Goal: Transaction & Acquisition: Subscribe to service/newsletter

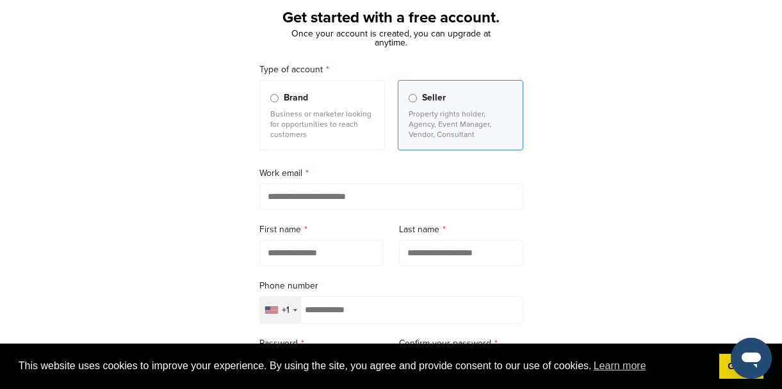
scroll to position [77, 0]
click at [723, 378] on link "Got it!" at bounding box center [741, 367] width 44 height 26
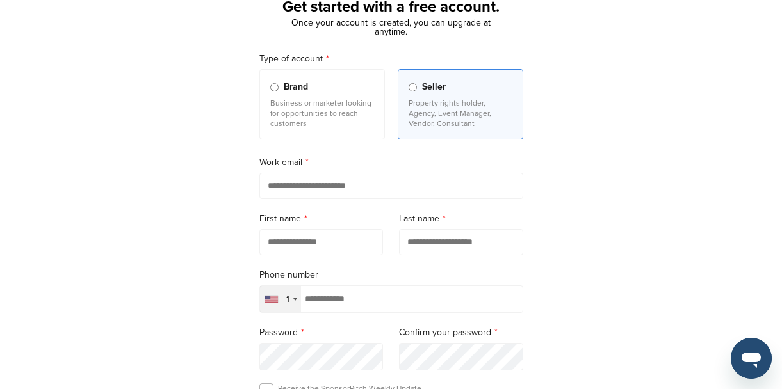
scroll to position [154, 0]
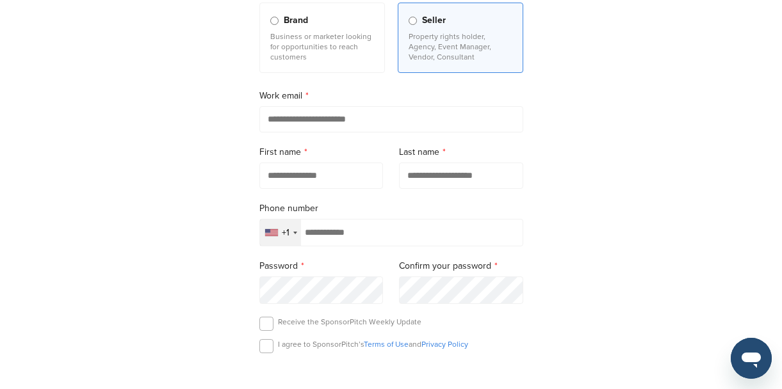
click at [348, 117] on input "email" at bounding box center [391, 119] width 264 height 26
type input "**********"
click at [317, 174] on input "text" at bounding box center [321, 176] width 124 height 26
type input "*****"
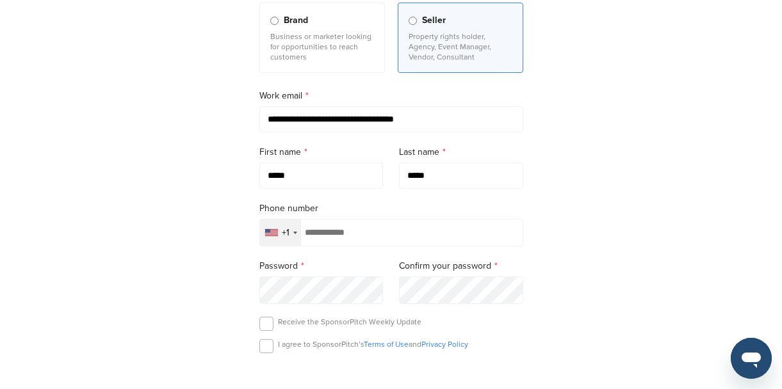
click at [602, 170] on div "**********" at bounding box center [391, 200] width 782 height 595
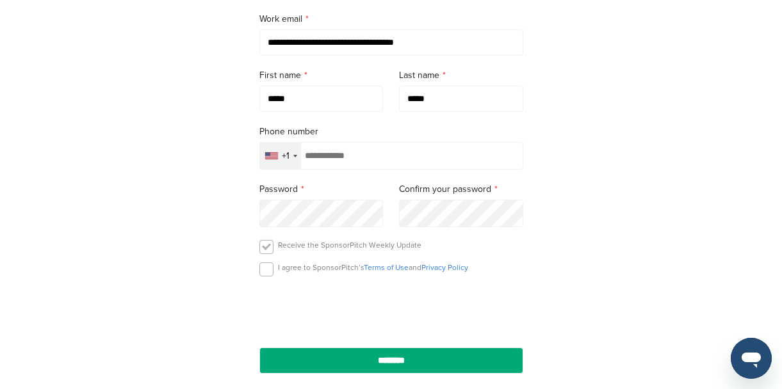
click at [266, 252] on label at bounding box center [266, 247] width 14 height 14
click at [265, 270] on label at bounding box center [266, 270] width 14 height 14
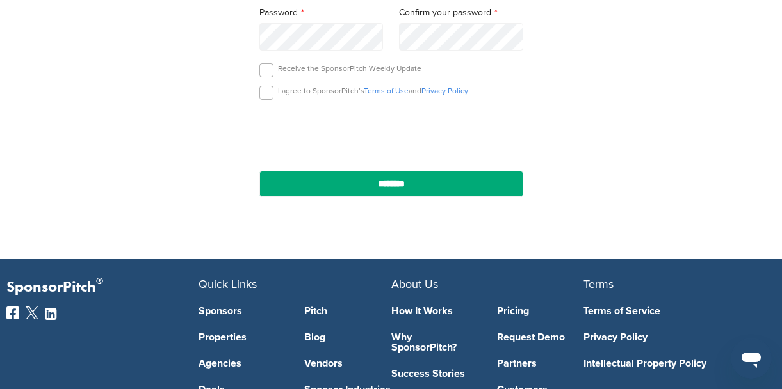
scroll to position [461, 0]
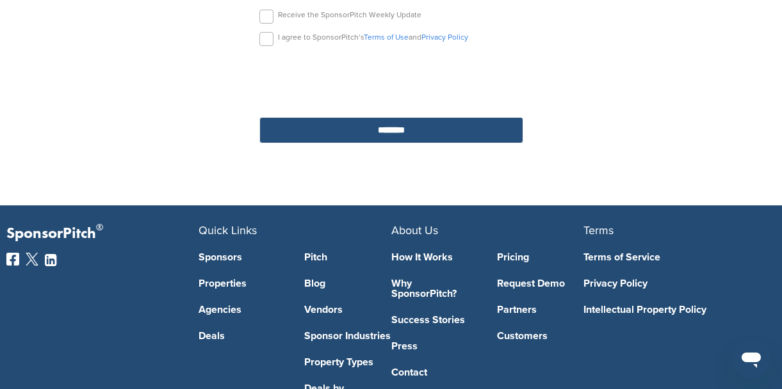
click at [452, 134] on input "********" at bounding box center [391, 130] width 264 height 26
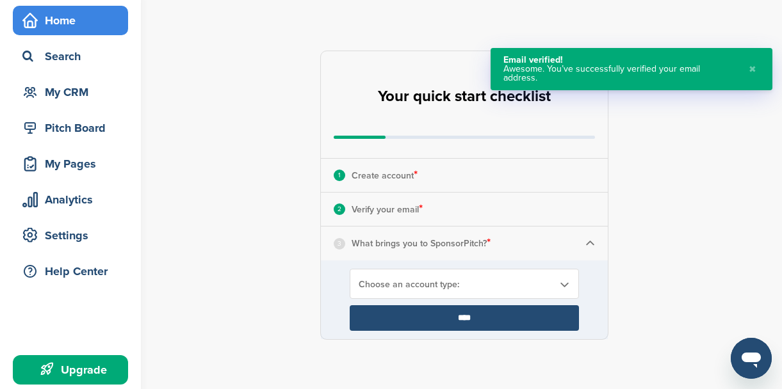
scroll to position [77, 0]
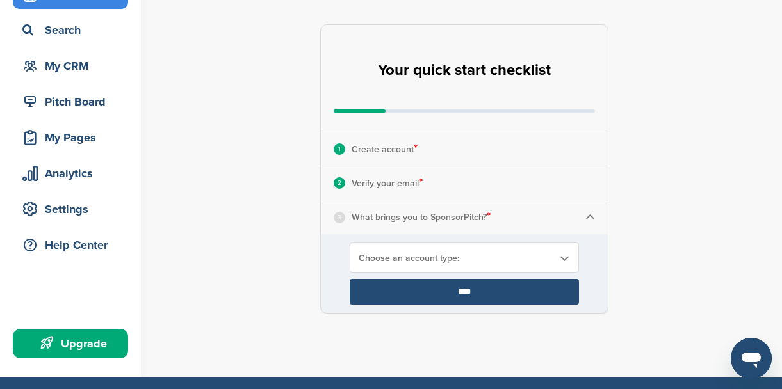
click at [678, 124] on div "**********" at bounding box center [471, 169] width 621 height 405
click at [477, 249] on div "Choose an account type:" at bounding box center [464, 258] width 229 height 30
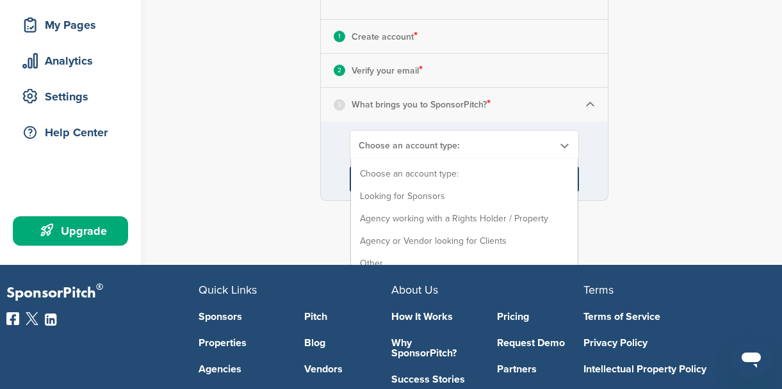
scroll to position [154, 0]
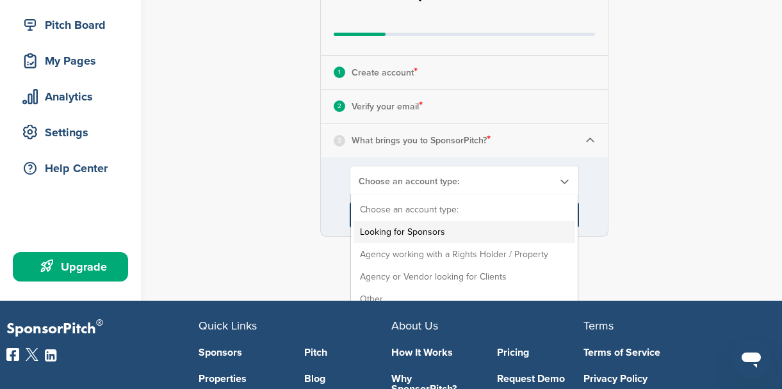
click at [447, 231] on li "Looking for Sponsors" at bounding box center [465, 232] width 222 height 22
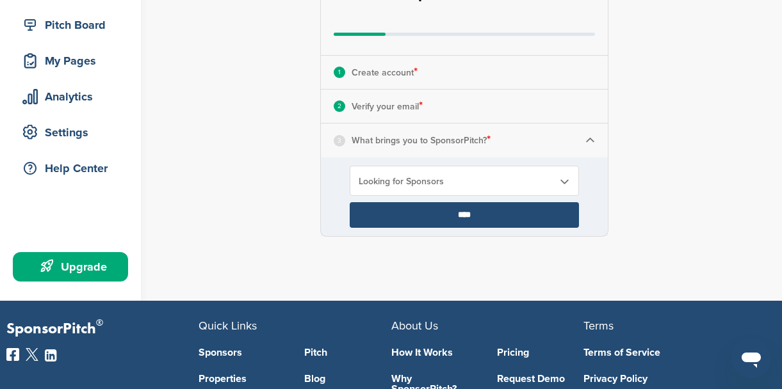
click at [532, 210] on input "****" at bounding box center [464, 215] width 229 height 26
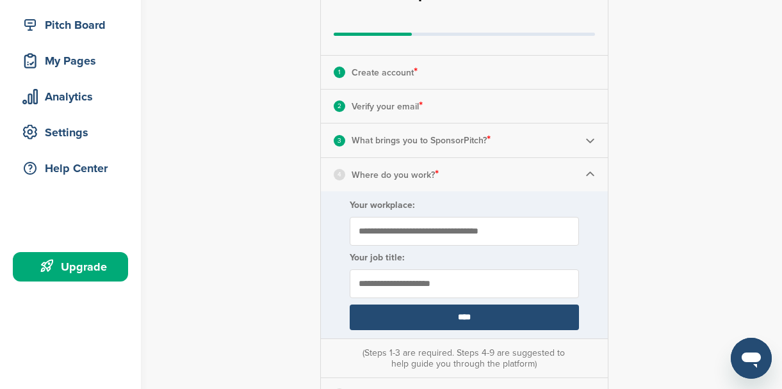
click at [468, 224] on input "Your workplace:" at bounding box center [464, 231] width 229 height 29
type input "**********"
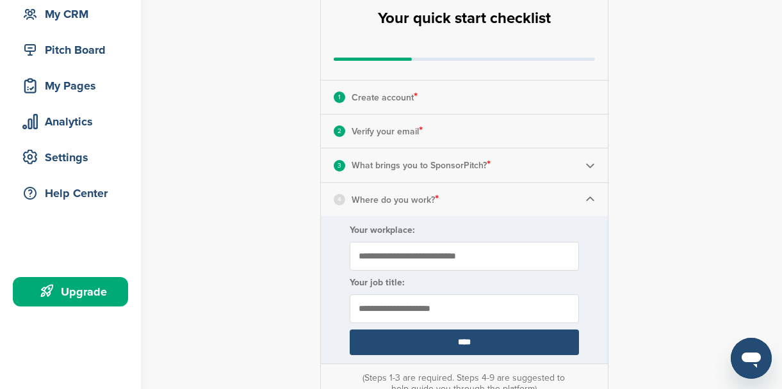
scroll to position [231, 0]
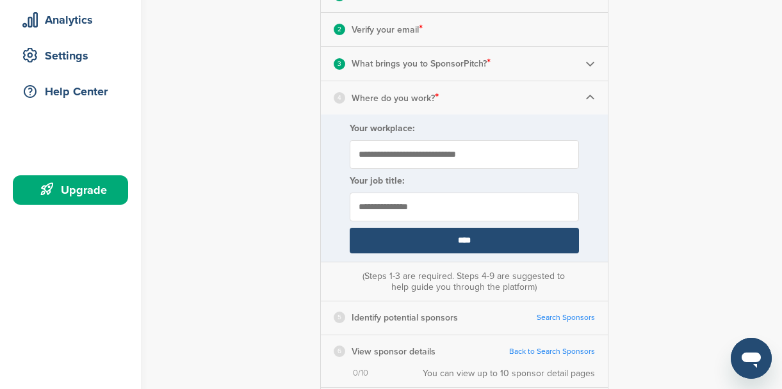
type input "**********"
click at [483, 238] on input "****" at bounding box center [464, 241] width 229 height 26
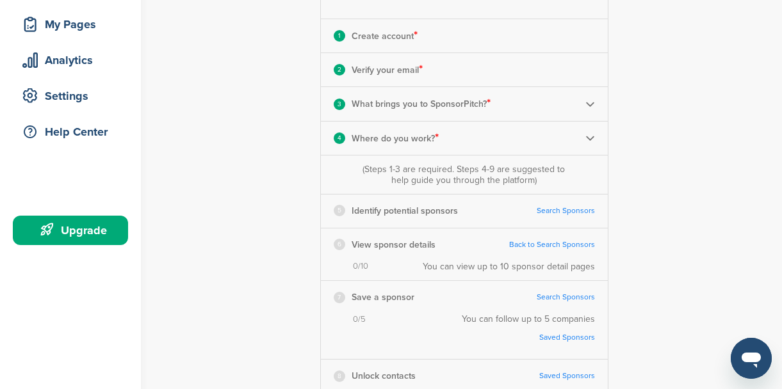
scroll to position [154, 0]
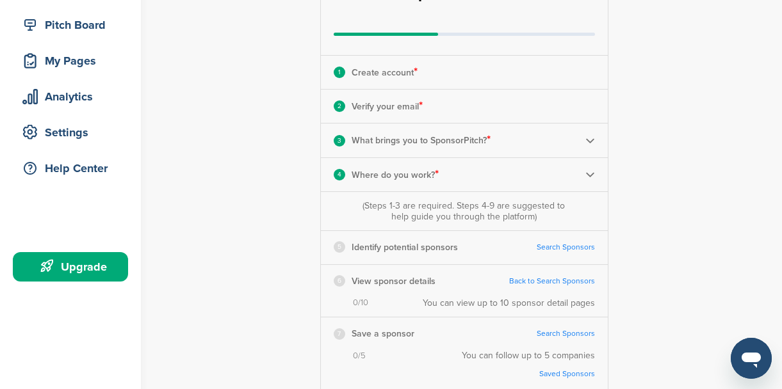
click at [579, 247] on link "Search Sponsors" at bounding box center [566, 248] width 58 height 10
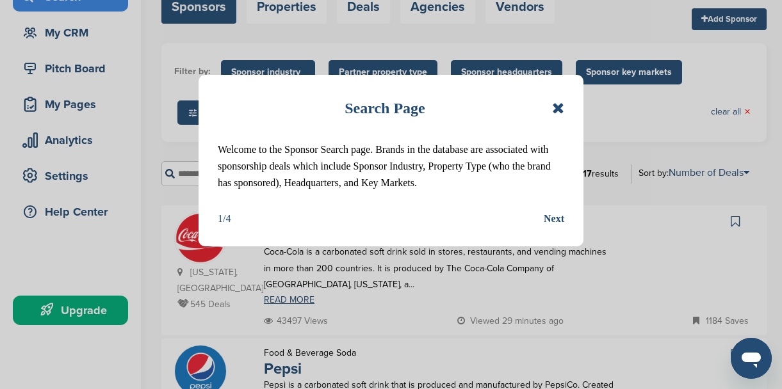
scroll to position [154, 0]
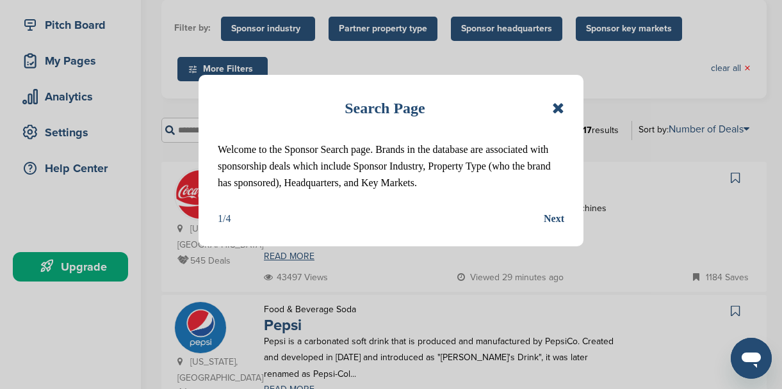
click at [557, 212] on div "Next" at bounding box center [554, 219] width 20 height 17
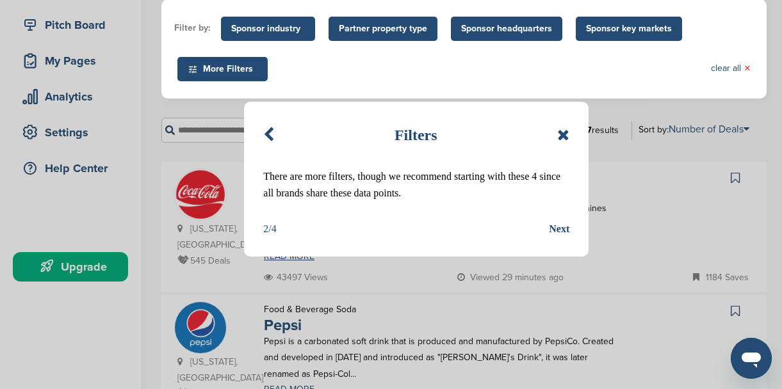
click at [555, 225] on div "Next" at bounding box center [559, 229] width 20 height 17
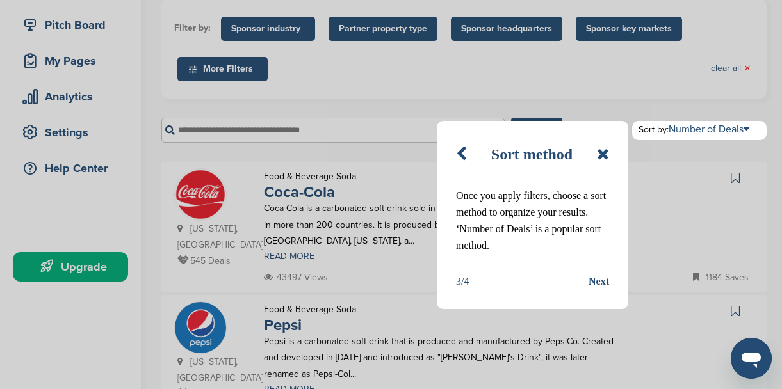
click at [598, 283] on div "Next" at bounding box center [599, 282] width 20 height 17
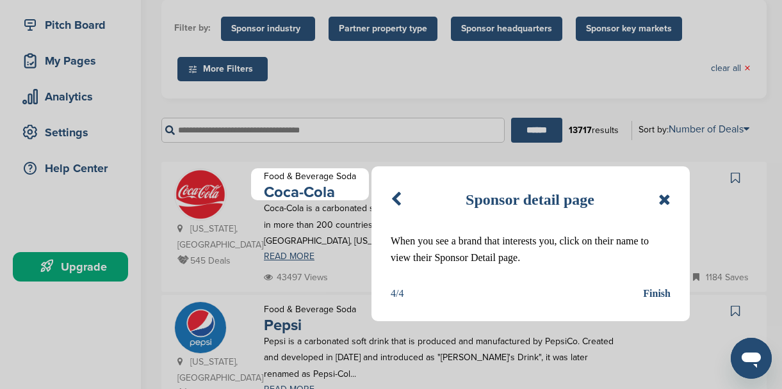
click at [654, 290] on div "Finish" at bounding box center [657, 294] width 28 height 17
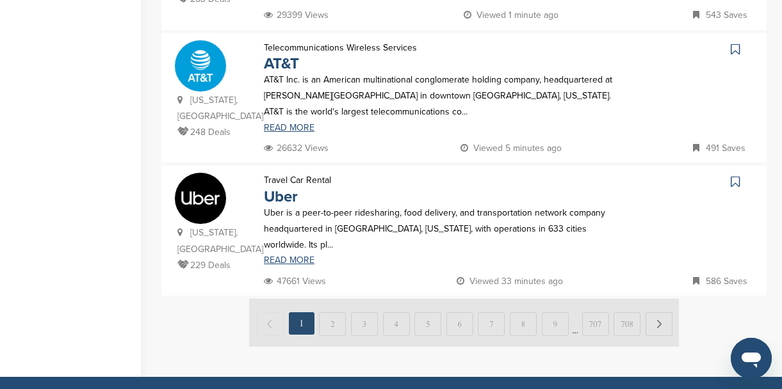
scroll to position [1384, 0]
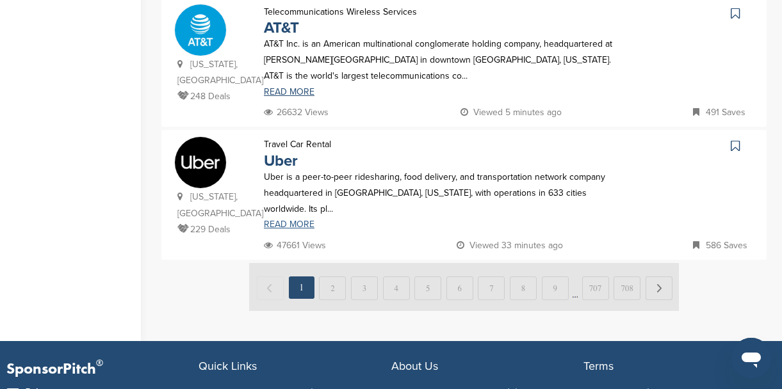
click at [303, 220] on link "READ MORE" at bounding box center [440, 224] width 352 height 9
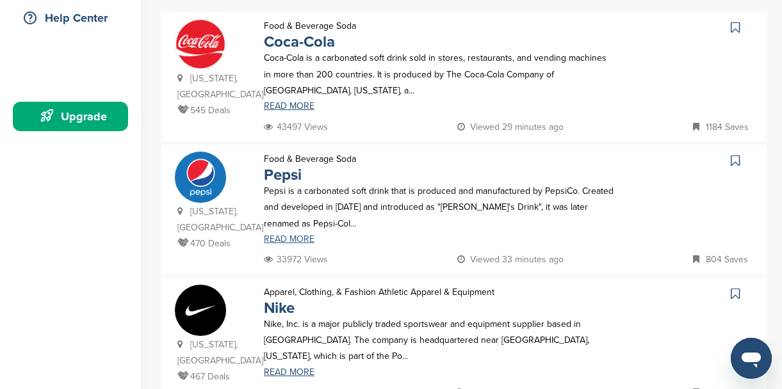
scroll to position [0, 0]
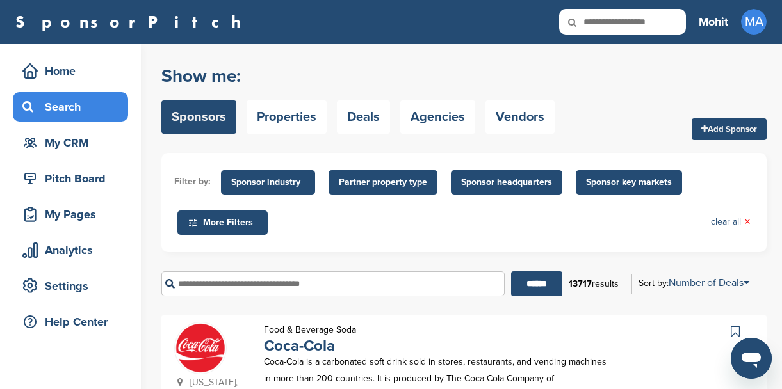
click at [253, 230] on span "More Filters" at bounding box center [222, 223] width 90 height 24
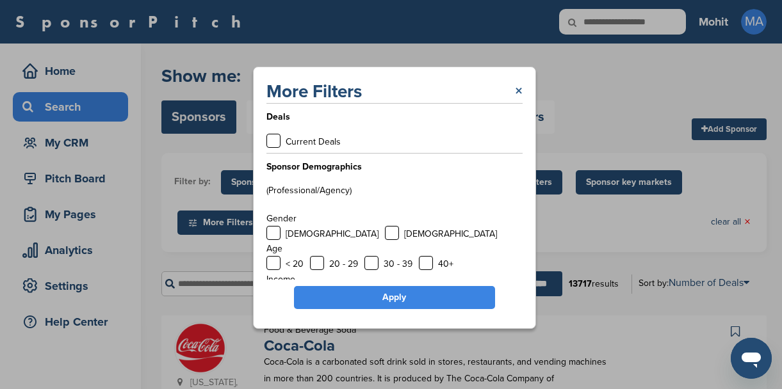
click at [520, 86] on link "×" at bounding box center [519, 91] width 8 height 23
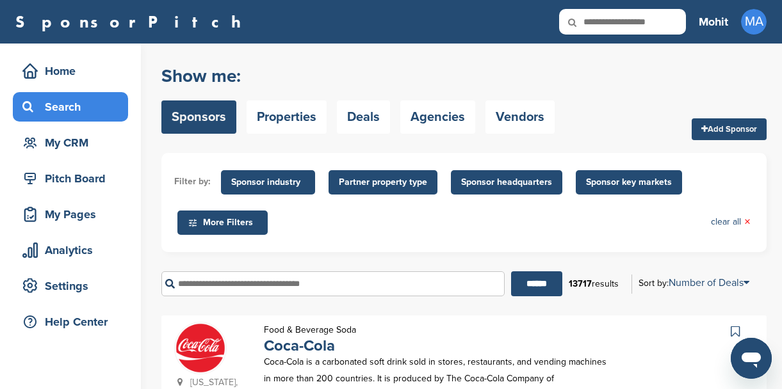
click at [603, 174] on span "Sponsor key markets" at bounding box center [629, 182] width 106 height 24
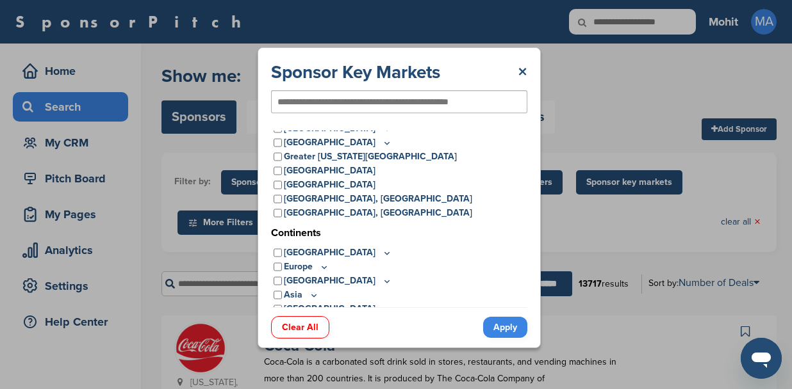
scroll to position [53, 0]
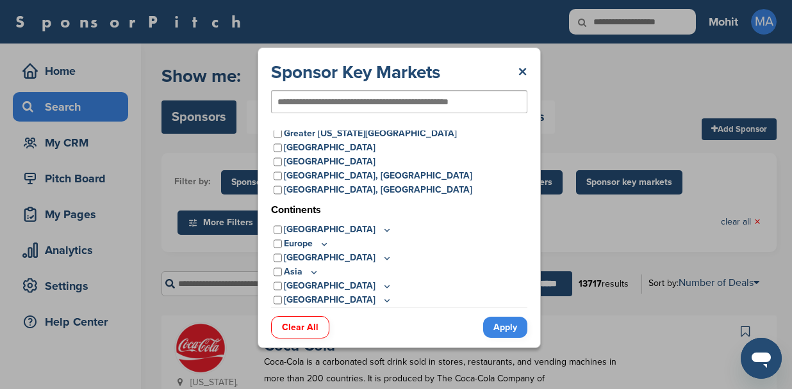
click at [314, 271] on icon at bounding box center [314, 272] width 10 height 11
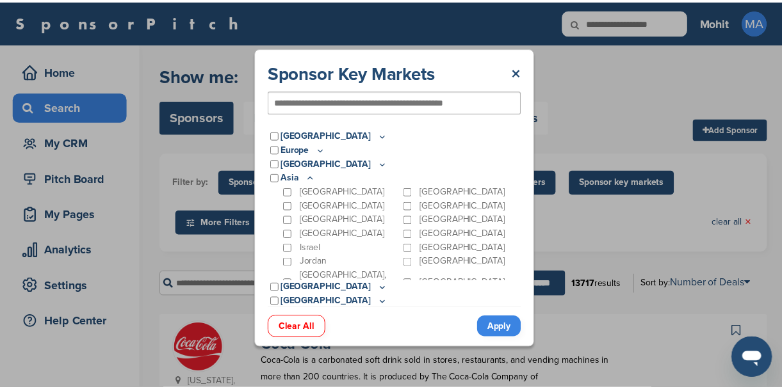
scroll to position [149, 0]
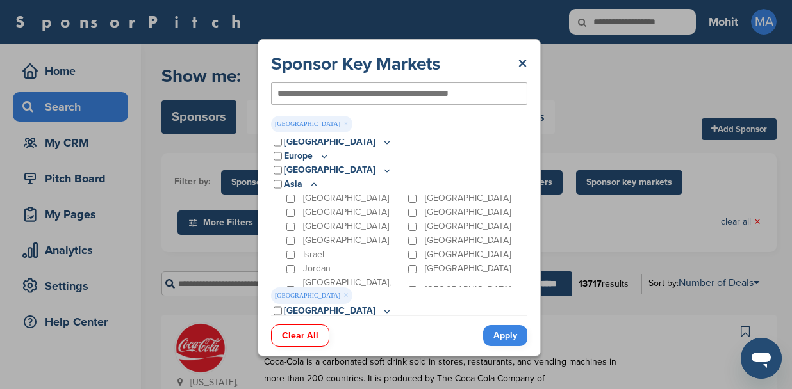
click at [505, 330] on link "Apply" at bounding box center [505, 335] width 44 height 21
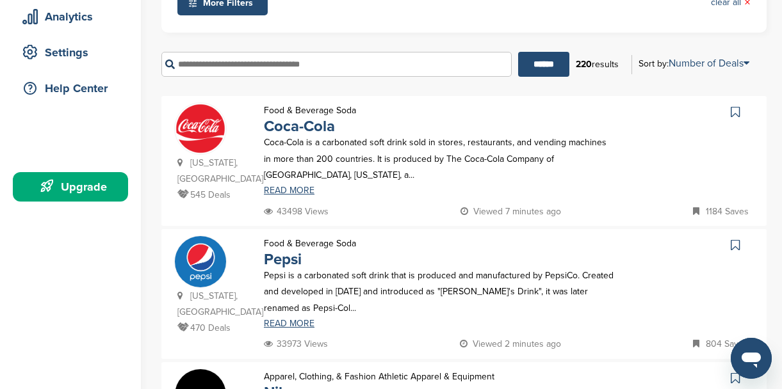
scroll to position [154, 0]
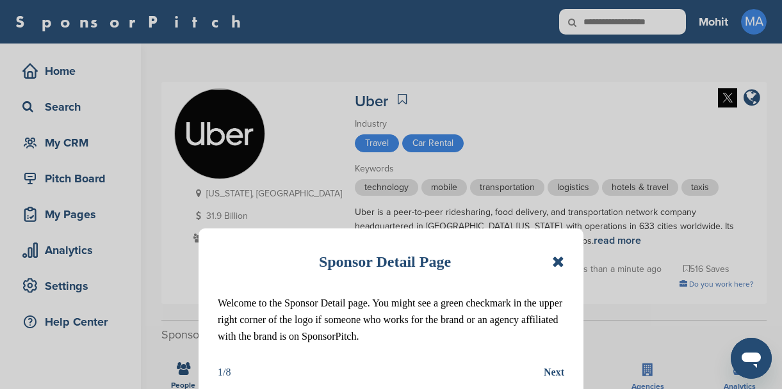
click at [562, 371] on div "Next" at bounding box center [554, 373] width 20 height 17
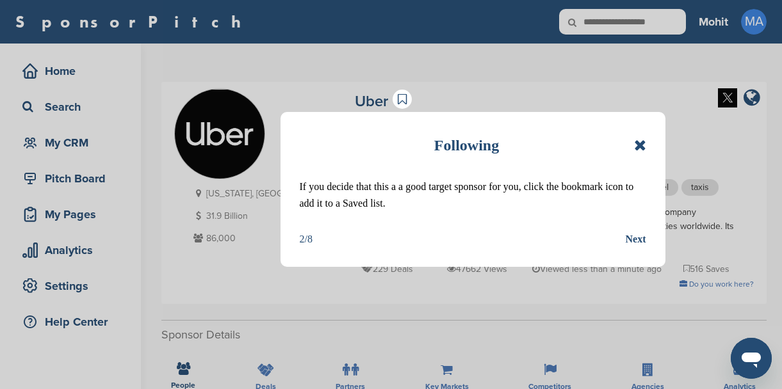
click at [636, 240] on div "Next" at bounding box center [636, 239] width 20 height 17
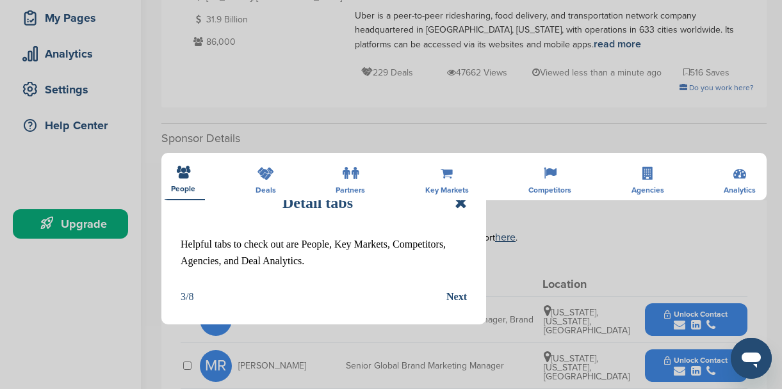
scroll to position [231, 0]
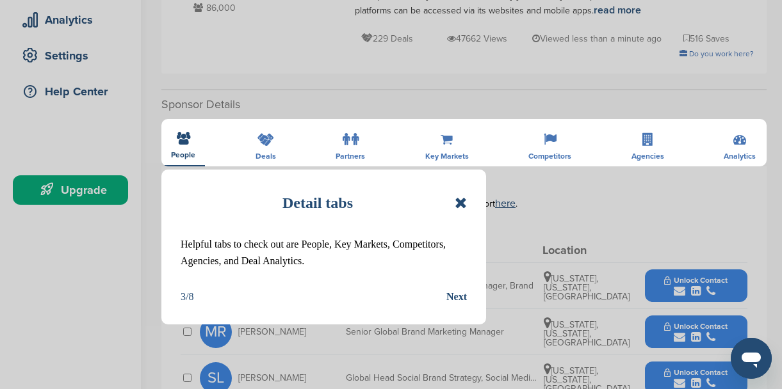
click at [467, 296] on div "Detail tabs Helpful tabs to check out are People, Key Markets, Competitors, Age…" at bounding box center [323, 247] width 325 height 155
click at [461, 297] on div "Next" at bounding box center [457, 297] width 20 height 17
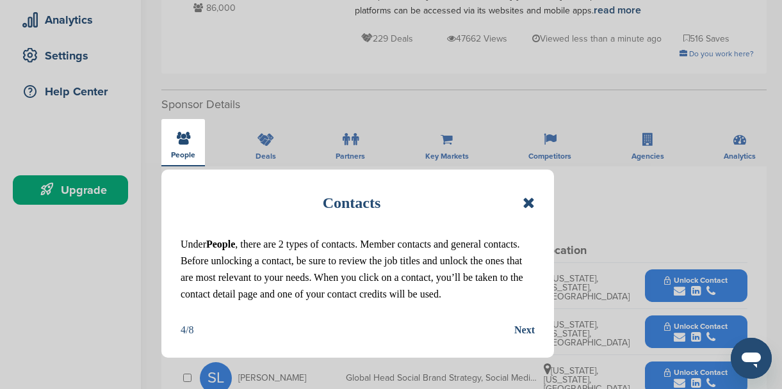
click at [530, 332] on div "Next" at bounding box center [524, 330] width 20 height 17
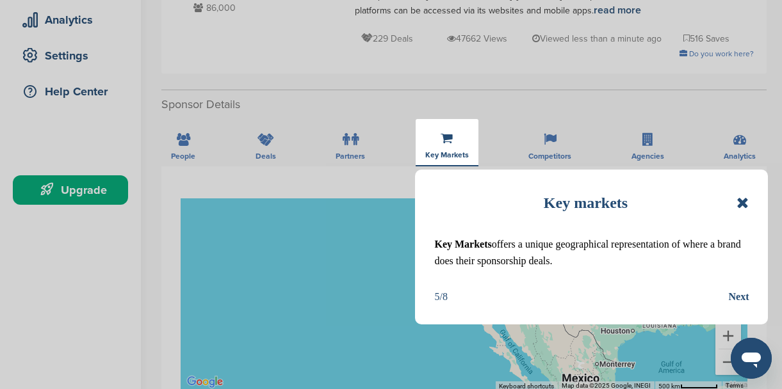
click at [740, 302] on div "Next" at bounding box center [738, 297] width 20 height 17
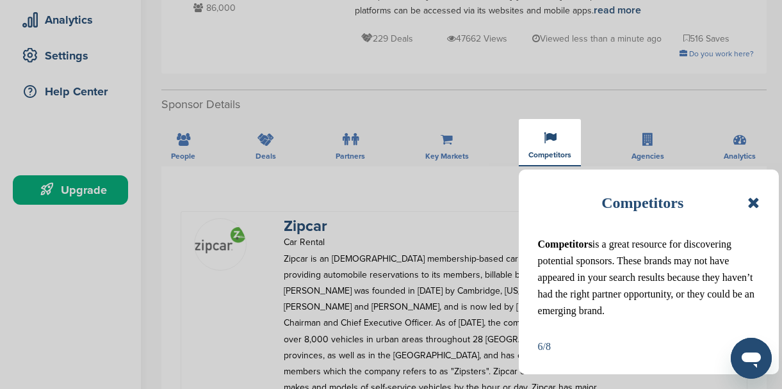
click at [622, 325] on div "Competitors Competitors is a great resource for discovering potential sponsors.…" at bounding box center [649, 272] width 260 height 205
drag, startPoint x: 762, startPoint y: 361, endPoint x: 586, endPoint y: 349, distance: 176.6
click html
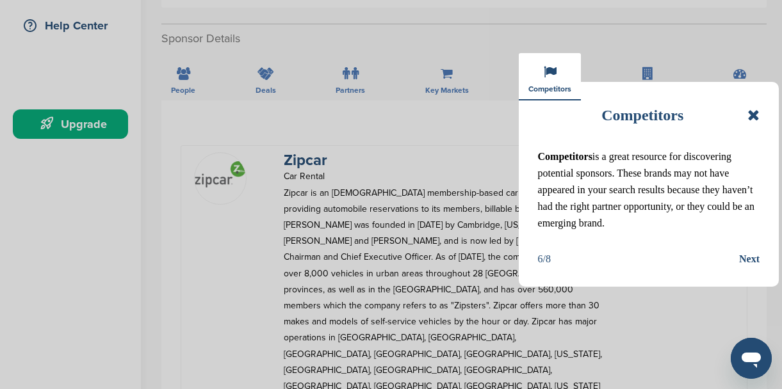
scroll to position [384, 0]
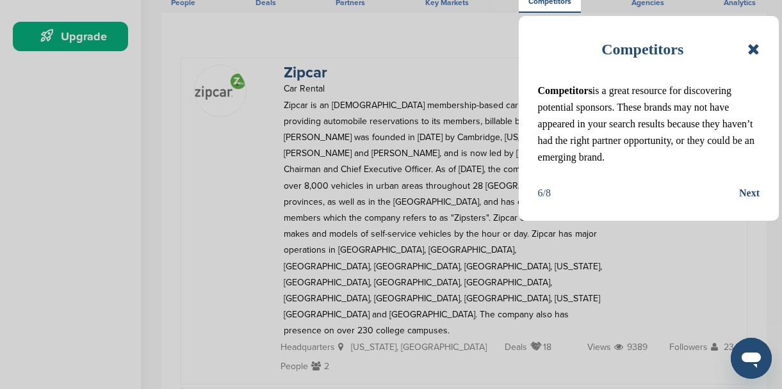
click at [753, 193] on div "Next" at bounding box center [749, 193] width 20 height 17
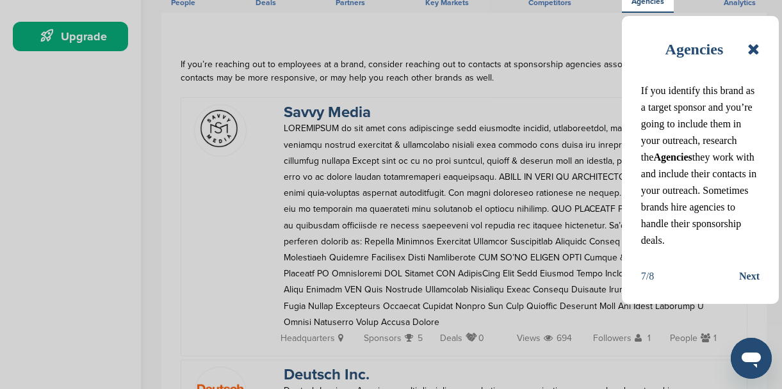
click at [748, 278] on div "Next" at bounding box center [749, 276] width 20 height 17
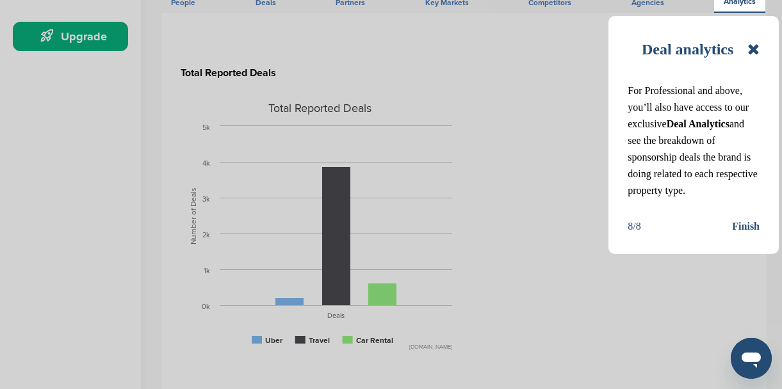
click at [744, 221] on div "Finish" at bounding box center [746, 226] width 28 height 17
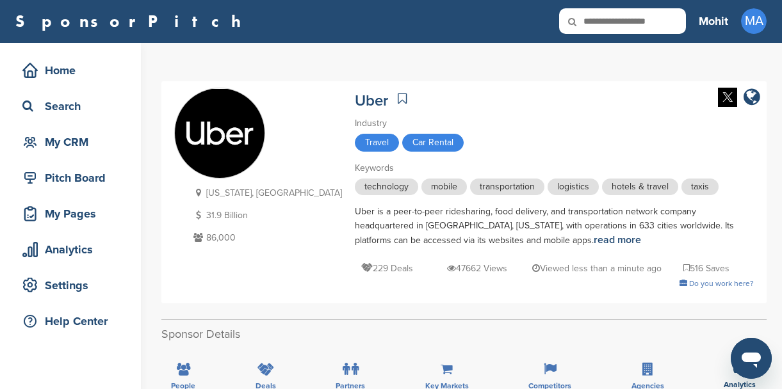
scroll to position [0, 0]
